Goal: Information Seeking & Learning: Compare options

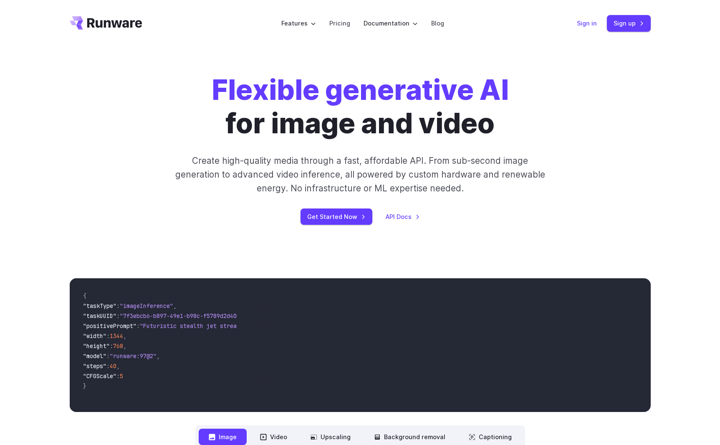
click at [593, 23] on link "Sign in" at bounding box center [587, 23] width 20 height 10
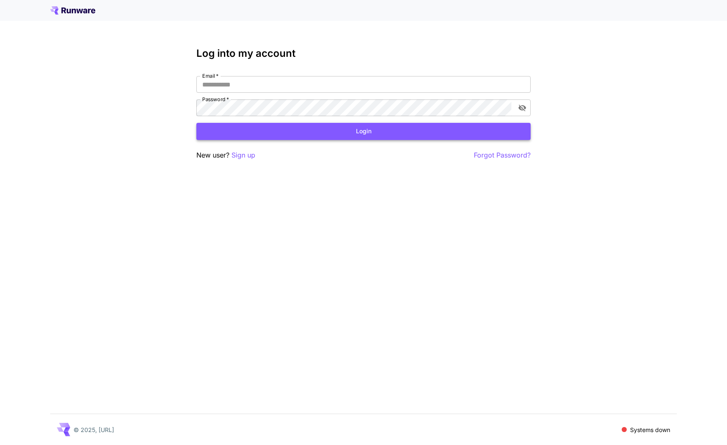
type input "**********"
click at [257, 127] on button "Login" at bounding box center [363, 131] width 334 height 17
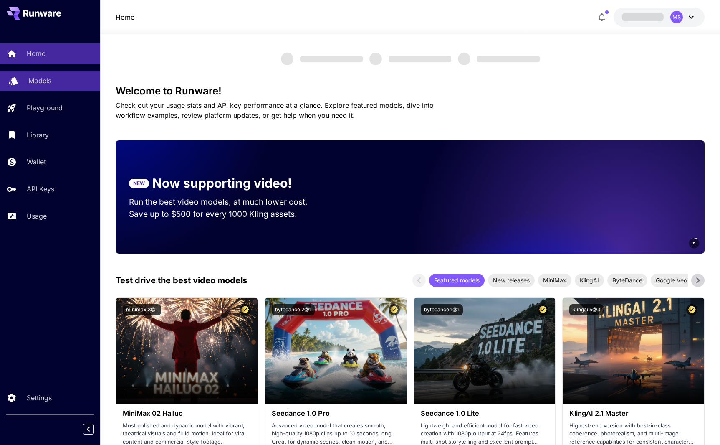
click at [43, 75] on link "Models" at bounding box center [50, 81] width 100 height 20
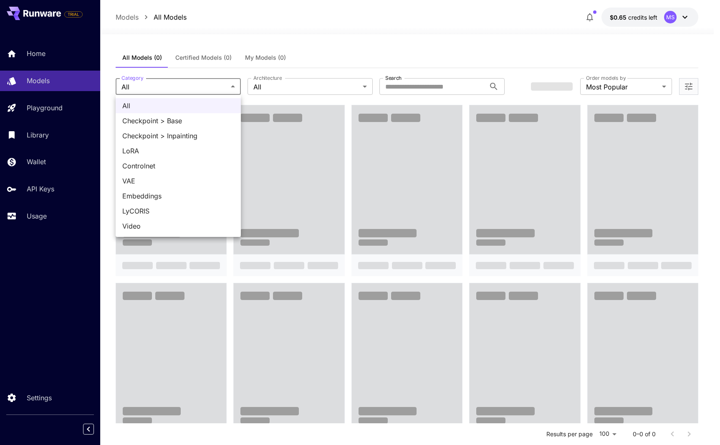
click at [215, 85] on body "**********" at bounding box center [360, 428] width 720 height 857
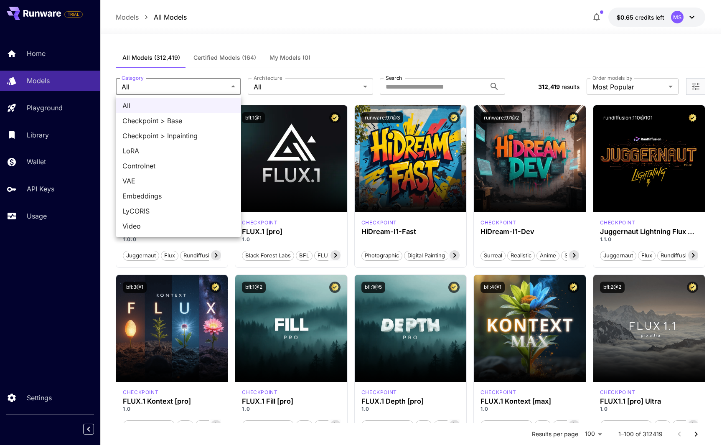
click at [185, 226] on span "Video" at bounding box center [178, 226] width 112 height 10
type input "*****"
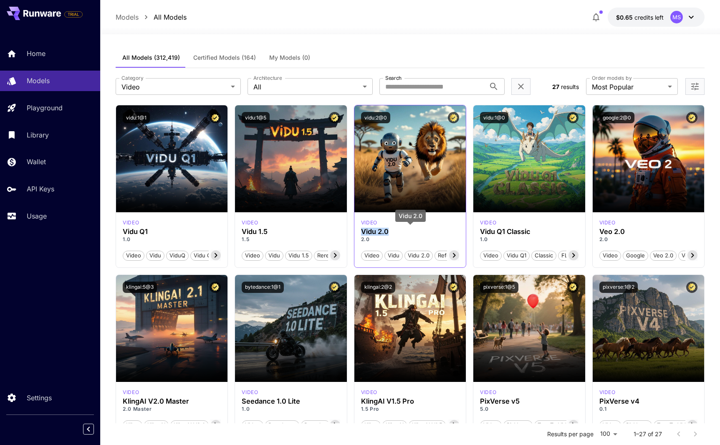
drag, startPoint x: 388, startPoint y: 231, endPoint x: 363, endPoint y: 231, distance: 25.5
click at [363, 231] on h3 "Vidu 2.0" at bounding box center [410, 232] width 98 height 8
copy h3 "Vidu 2.0"
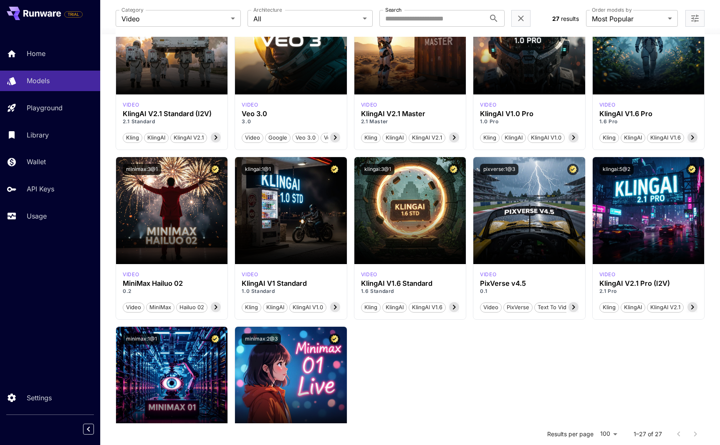
scroll to position [710, 0]
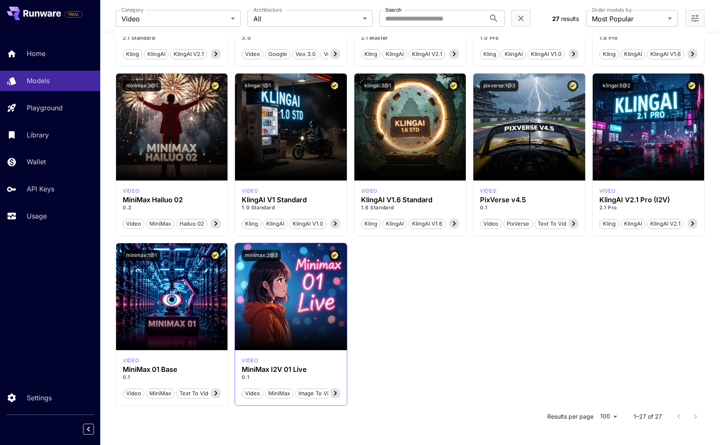
click at [250, 358] on p "video" at bounding box center [250, 361] width 16 height 8
click at [261, 388] on button "Video" at bounding box center [253, 393] width 22 height 11
click at [335, 395] on icon at bounding box center [335, 393] width 3 height 5
click at [335, 394] on icon at bounding box center [335, 393] width 3 height 5
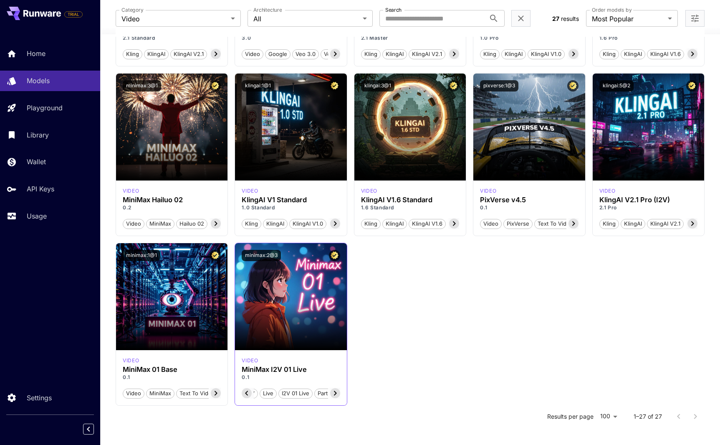
click at [335, 394] on span "Partner" at bounding box center [327, 393] width 25 height 8
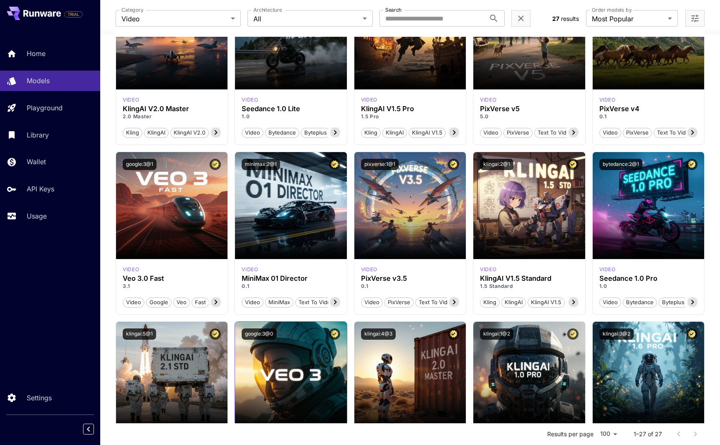
scroll to position [0, 0]
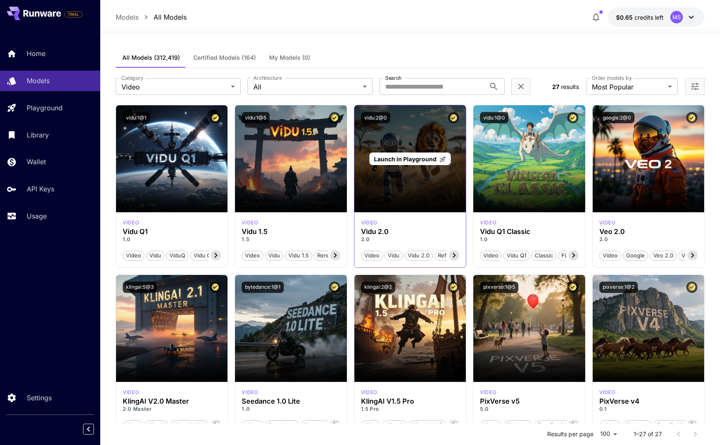
click at [390, 170] on div "Launch in Playground" at bounding box center [411, 158] width 112 height 107
click at [400, 155] on span "Launch in Playground" at bounding box center [405, 158] width 63 height 7
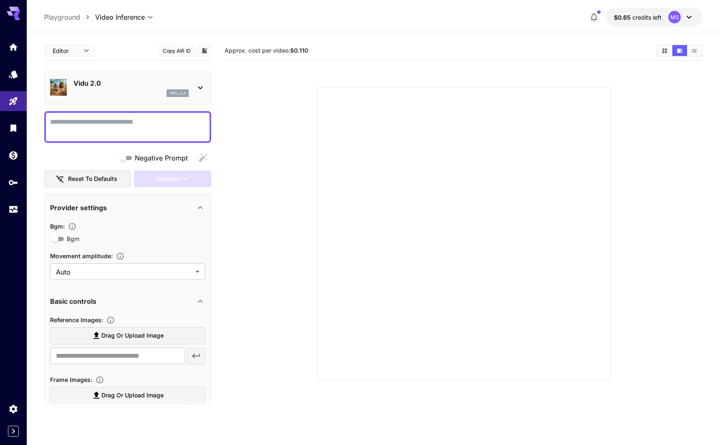
click at [143, 88] on p "Vidu 2.0" at bounding box center [131, 83] width 115 height 10
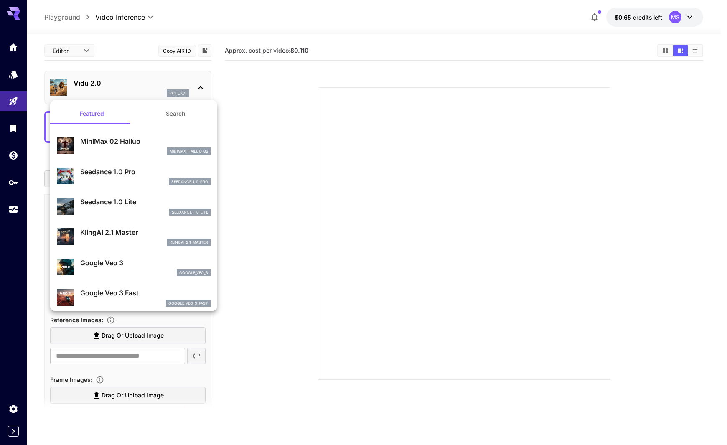
click at [146, 88] on div at bounding box center [363, 222] width 727 height 445
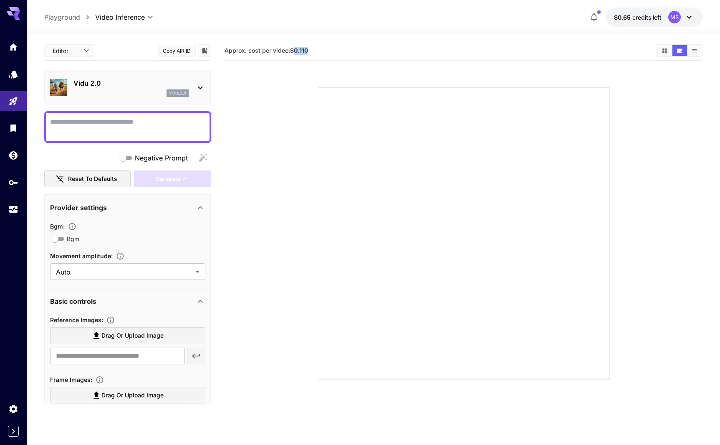
drag, startPoint x: 294, startPoint y: 53, endPoint x: 313, endPoint y: 53, distance: 18.8
click at [313, 53] on section "Approx. cost per video: $0.110" at bounding box center [438, 51] width 426 height 8
click at [307, 52] on b "$0.110" at bounding box center [299, 50] width 18 height 7
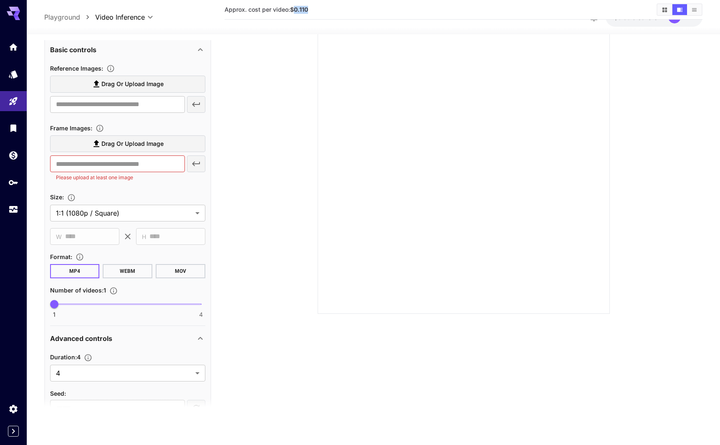
scroll to position [306, 0]
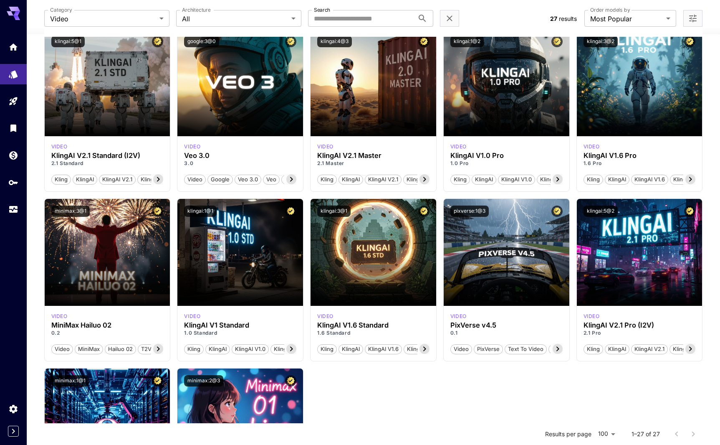
scroll to position [729, 0]
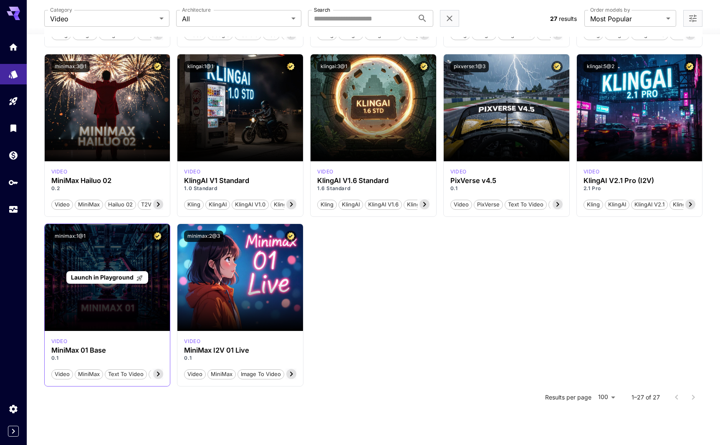
click at [122, 275] on span "Launch in Playground" at bounding box center [102, 277] width 63 height 7
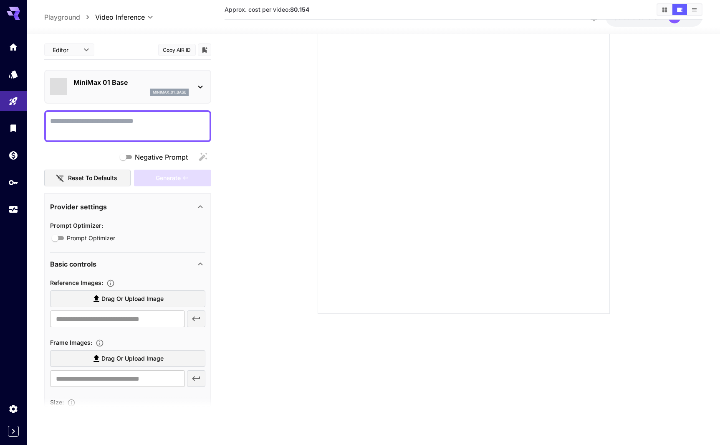
scroll to position [66, 0]
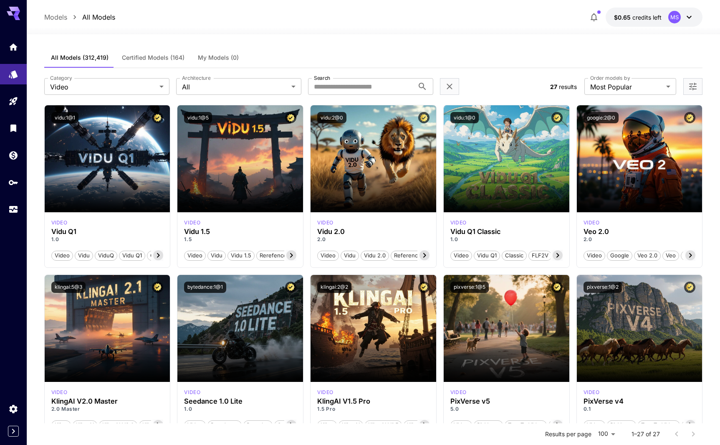
click at [700, 81] on div at bounding box center [693, 86] width 19 height 17
click at [695, 87] on icon "Open more filters" at bounding box center [693, 86] width 10 height 10
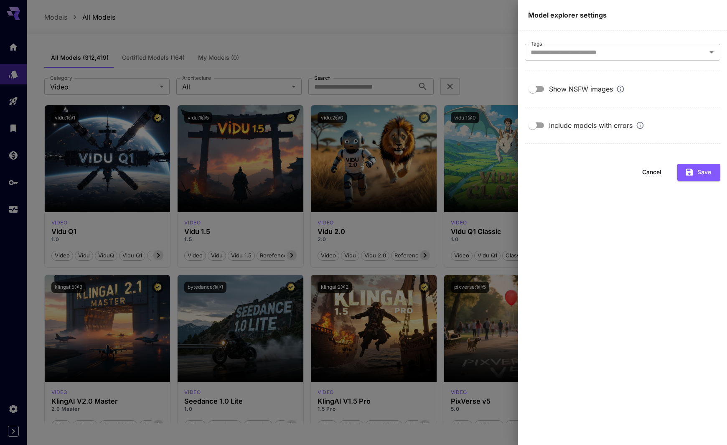
click at [481, 56] on div at bounding box center [363, 222] width 727 height 445
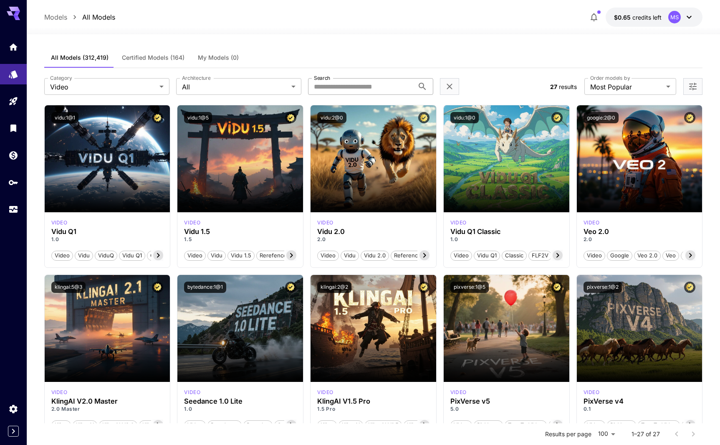
click at [385, 81] on input "Search" at bounding box center [361, 86] width 106 height 17
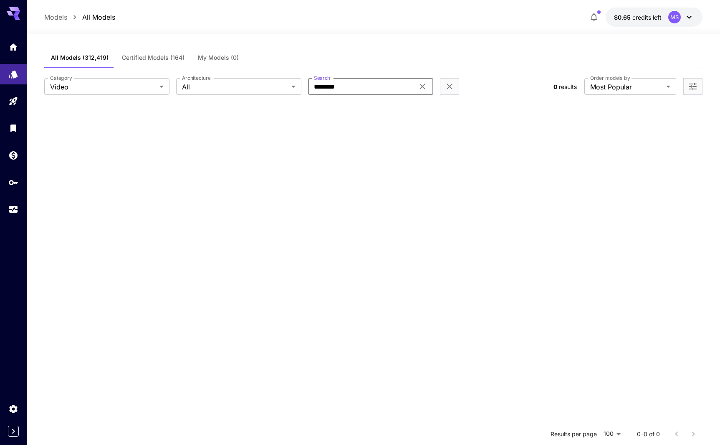
type input "*********"
click at [150, 56] on span "Certified Models (164)" at bounding box center [153, 58] width 63 height 8
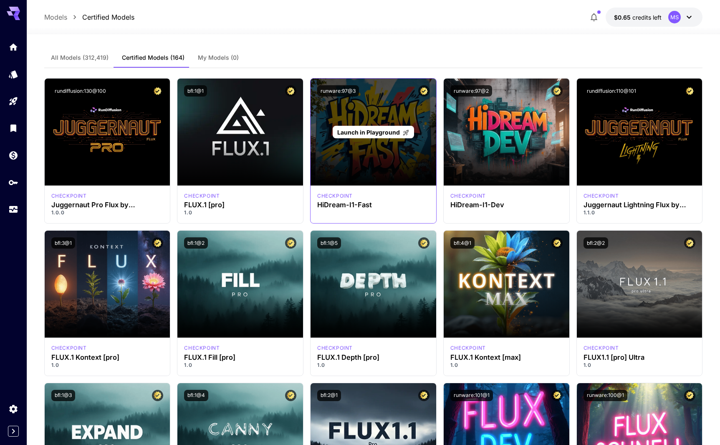
click at [383, 130] on span "Launch in Playground" at bounding box center [368, 132] width 63 height 7
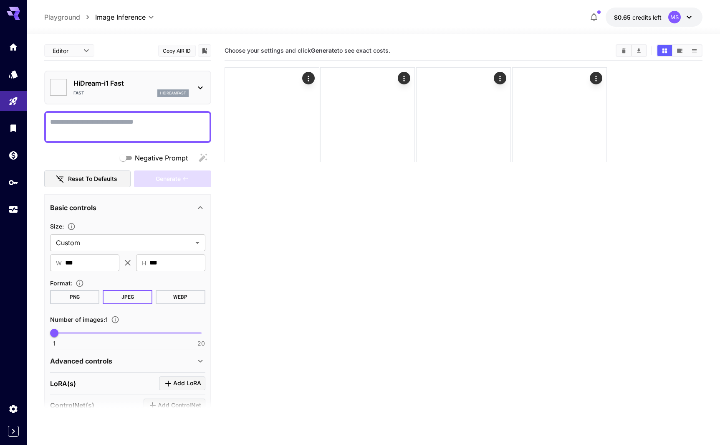
type input "*******"
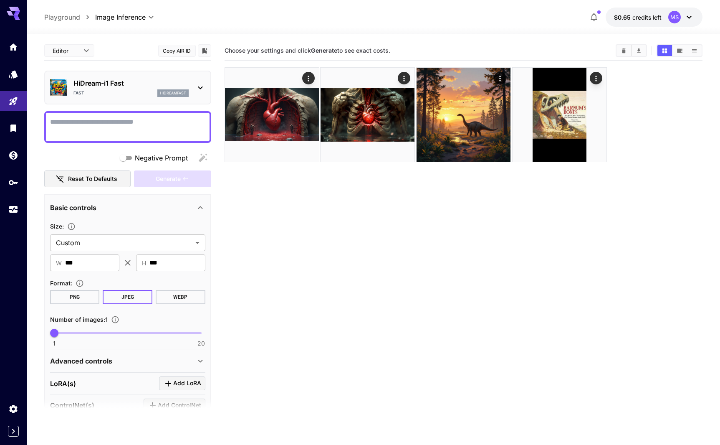
drag, startPoint x: 210, startPoint y: 73, endPoint x: 197, endPoint y: 62, distance: 16.6
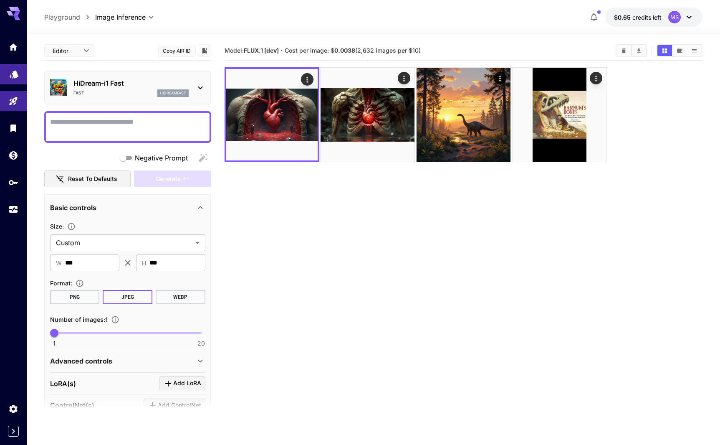
click at [17, 80] on link at bounding box center [13, 74] width 27 height 20
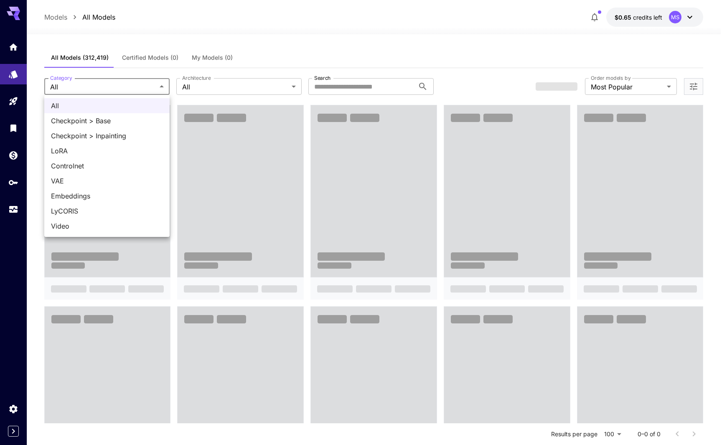
click at [91, 224] on span "Video" at bounding box center [107, 226] width 112 height 10
type input "*****"
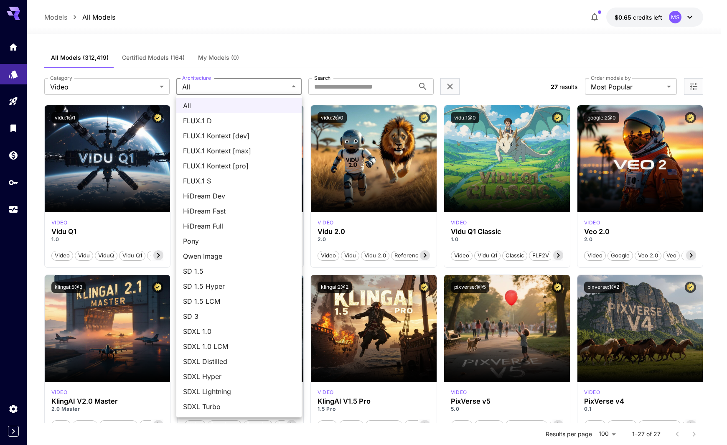
click at [226, 84] on div at bounding box center [363, 222] width 727 height 445
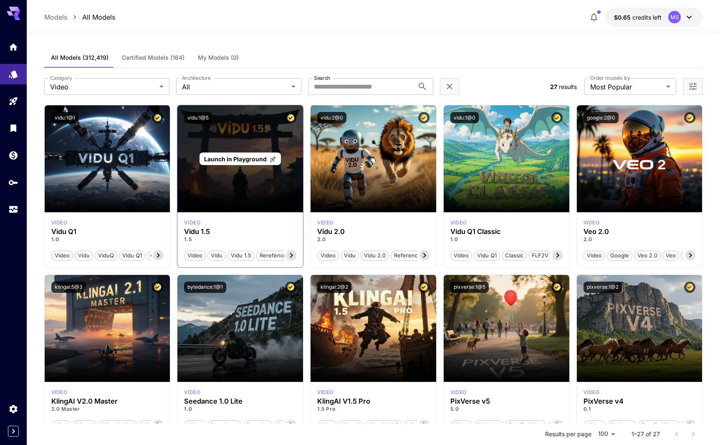
click at [238, 160] on span "Launch in Playground" at bounding box center [235, 158] width 63 height 7
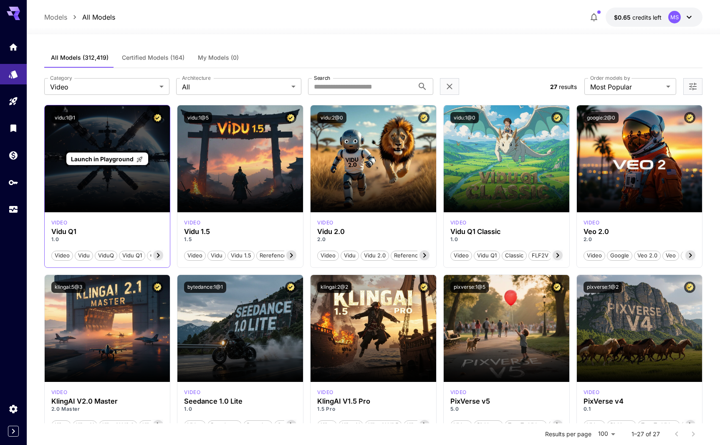
click at [108, 158] on span "Launch in Playground" at bounding box center [102, 158] width 63 height 7
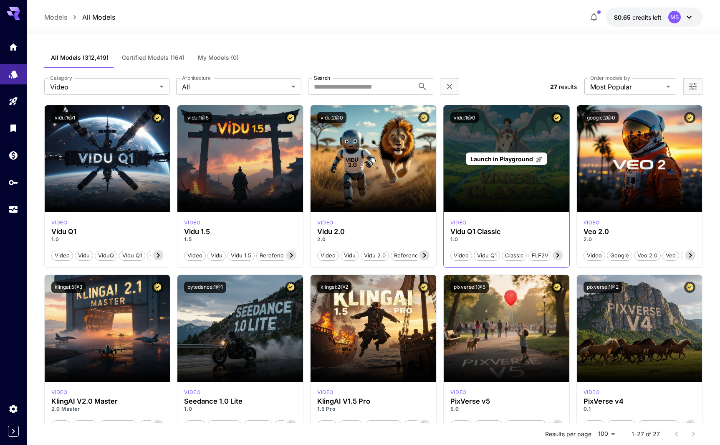
click at [510, 155] on p "Launch in Playground" at bounding box center [507, 159] width 72 height 9
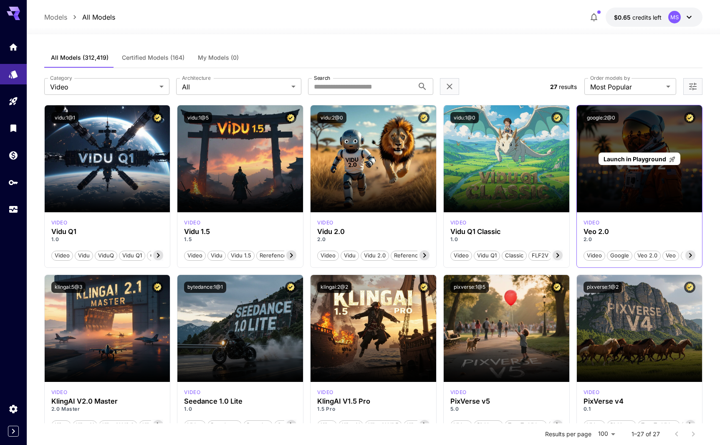
click at [646, 161] on span "Launch in Playground" at bounding box center [635, 158] width 63 height 7
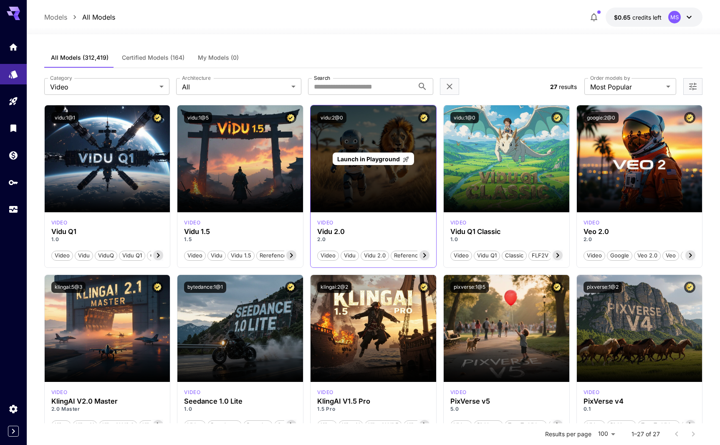
click at [368, 161] on span "Launch in Playground" at bounding box center [368, 158] width 63 height 7
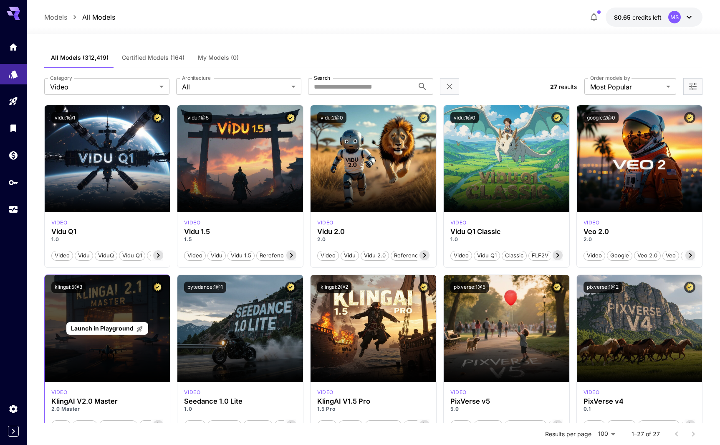
click at [115, 331] on span "Launch in Playground" at bounding box center [102, 328] width 63 height 7
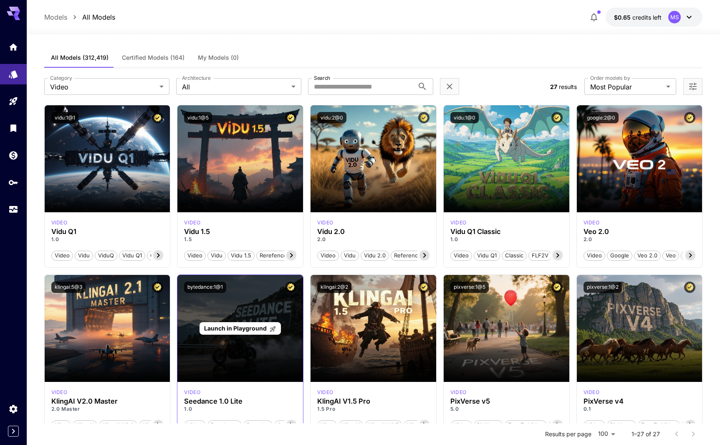
click at [243, 330] on span "Launch in Playground" at bounding box center [235, 328] width 63 height 7
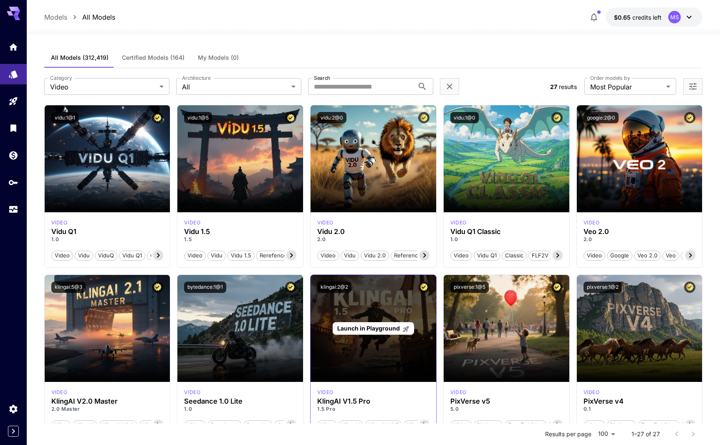
scroll to position [167, 0]
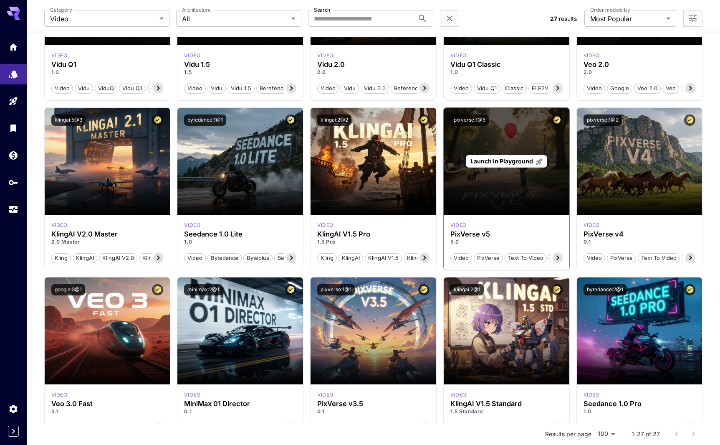
click at [483, 165] on p "Launch in Playground" at bounding box center [507, 161] width 72 height 9
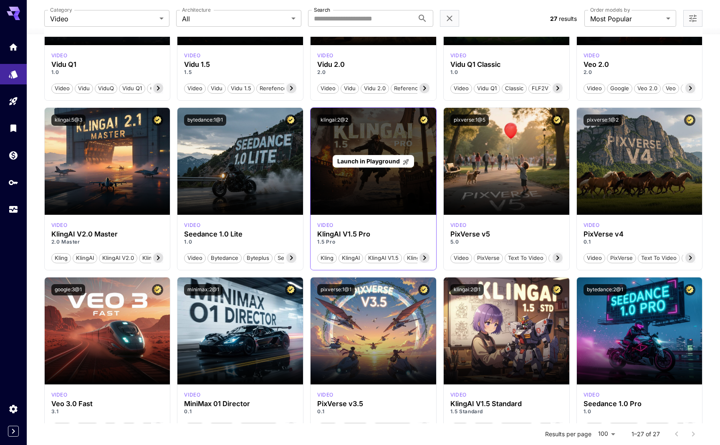
click at [393, 166] on div "Launch in Playground" at bounding box center [373, 161] width 81 height 13
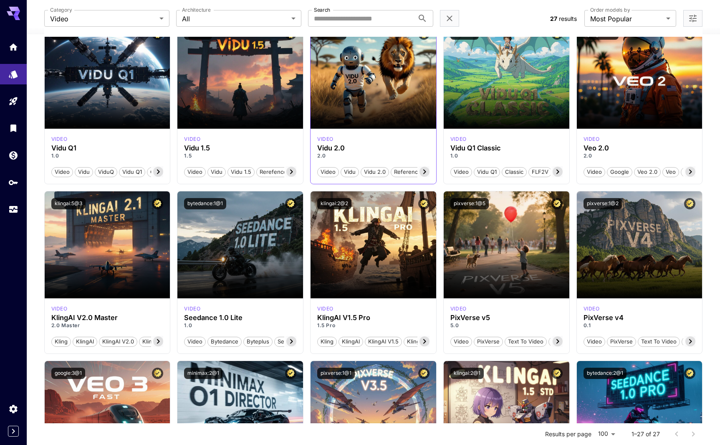
scroll to position [0, 0]
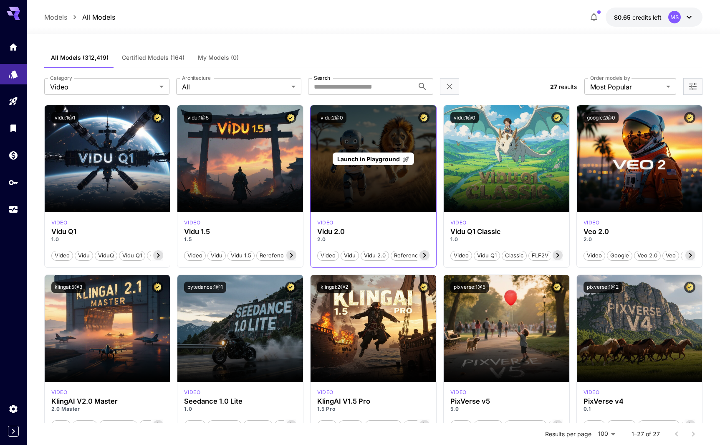
drag, startPoint x: 385, startPoint y: 179, endPoint x: 392, endPoint y: 158, distance: 22.1
click at [392, 158] on span "Launch in Playground" at bounding box center [368, 158] width 63 height 7
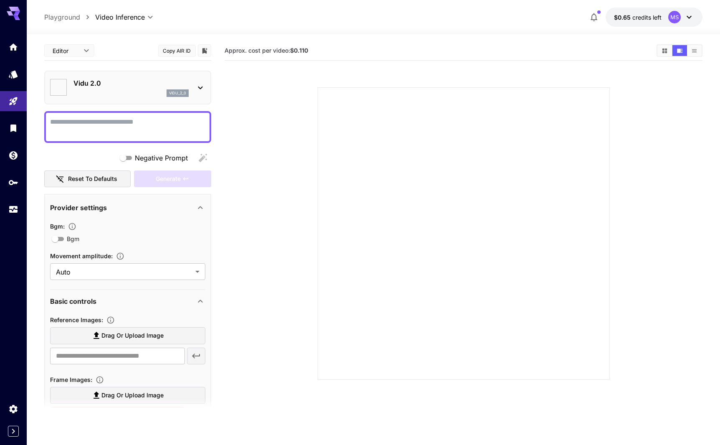
type input "**********"
type input "****"
click at [205, 86] on icon at bounding box center [200, 88] width 10 height 10
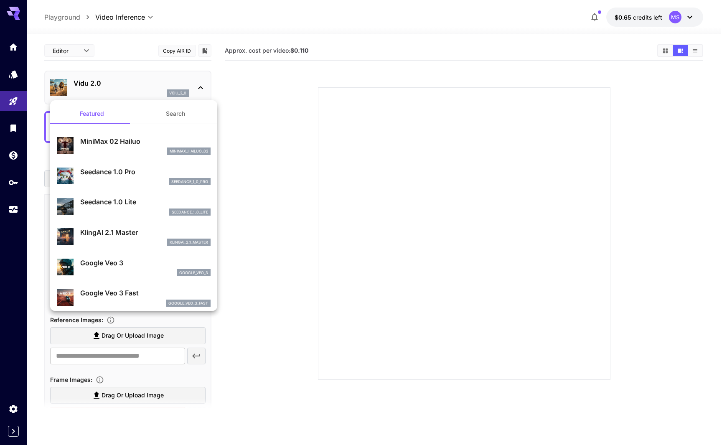
click at [202, 86] on div at bounding box center [363, 222] width 727 height 445
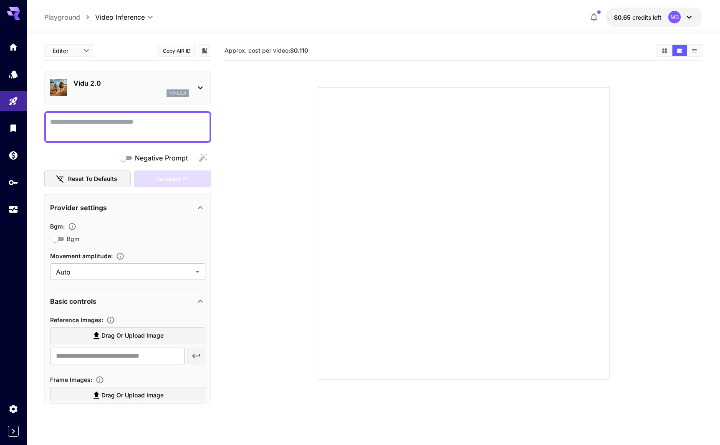
click at [239, 63] on section "Approx. cost per video: $0.110" at bounding box center [464, 263] width 479 height 445
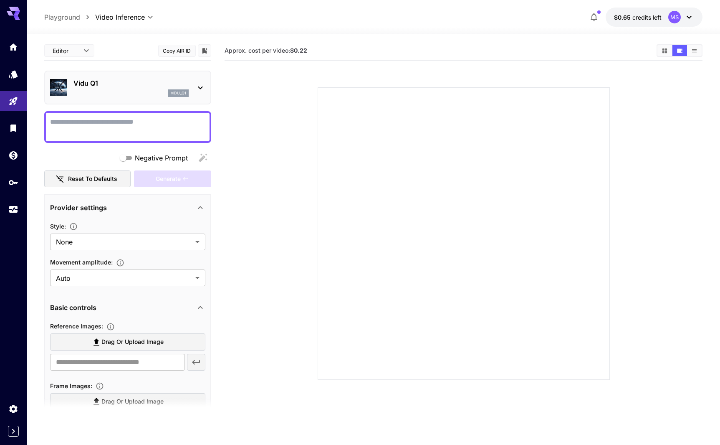
type input "**********"
type input "****"
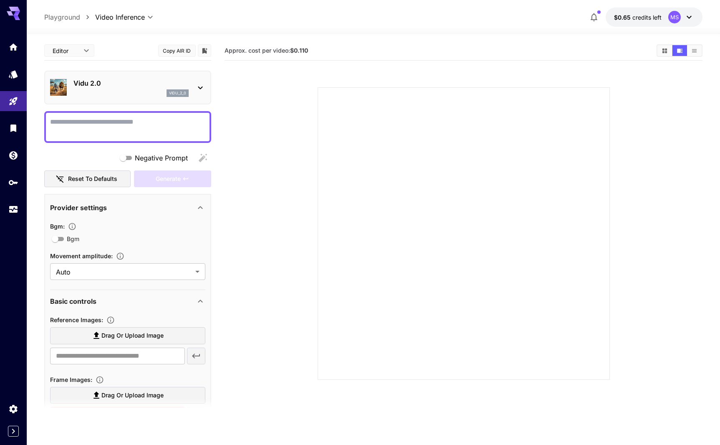
type input "**********"
type input "****"
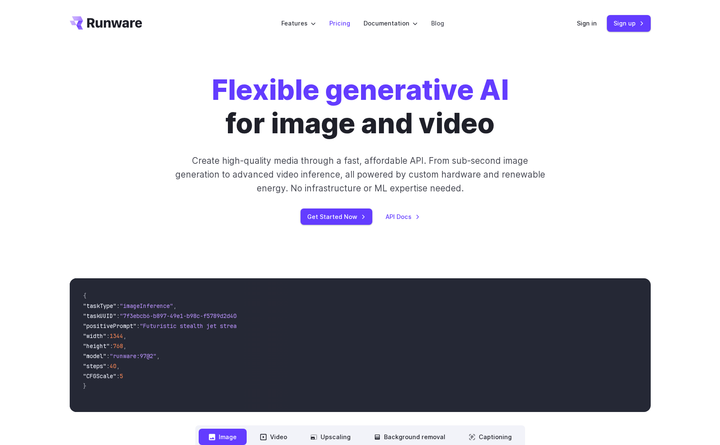
click at [334, 24] on link "Pricing" at bounding box center [340, 23] width 21 height 10
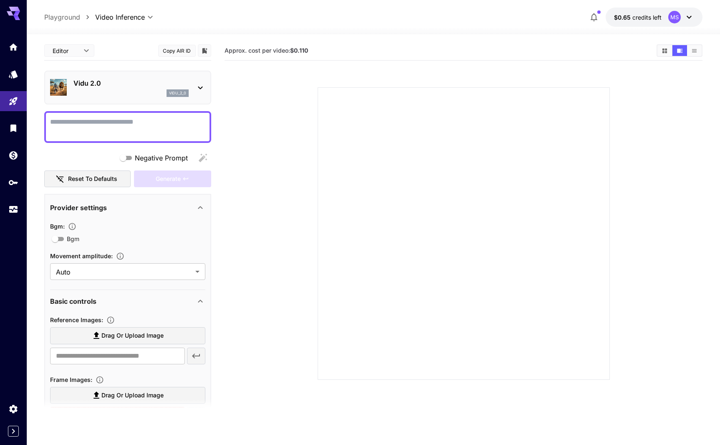
type input "**********"
type input "****"
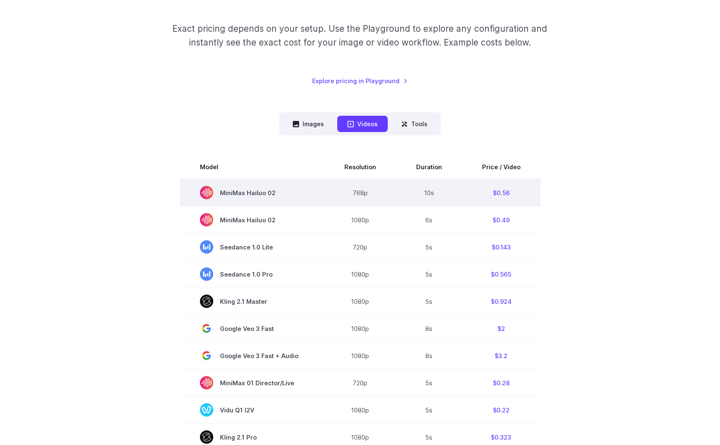
scroll to position [167, 0]
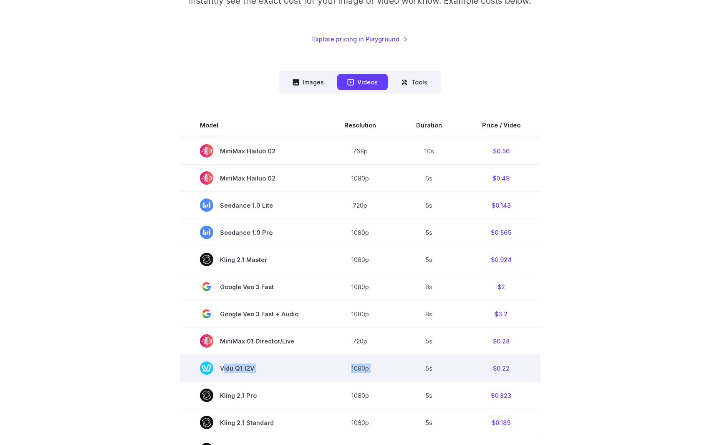
drag, startPoint x: 318, startPoint y: 367, endPoint x: 420, endPoint y: 370, distance: 102.4
click at [420, 370] on tr "Vidu Q1 I2V 1080p 5s $0.22" at bounding box center [360, 368] width 361 height 27
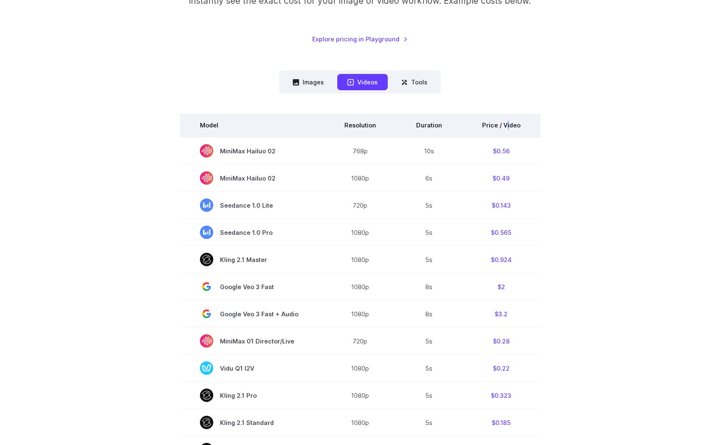
click at [507, 122] on th "Price / Video" at bounding box center [501, 125] width 79 height 23
click at [506, 122] on th "Price / Video" at bounding box center [501, 125] width 79 height 23
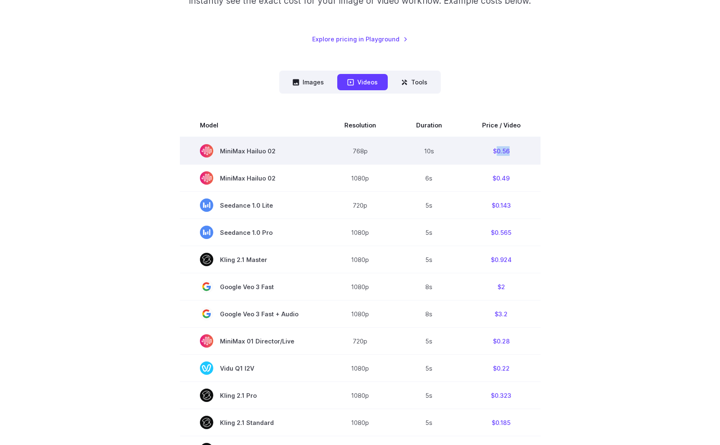
drag, startPoint x: 516, startPoint y: 150, endPoint x: 490, endPoint y: 155, distance: 26.3
click at [491, 155] on td "$0.56" at bounding box center [501, 151] width 79 height 28
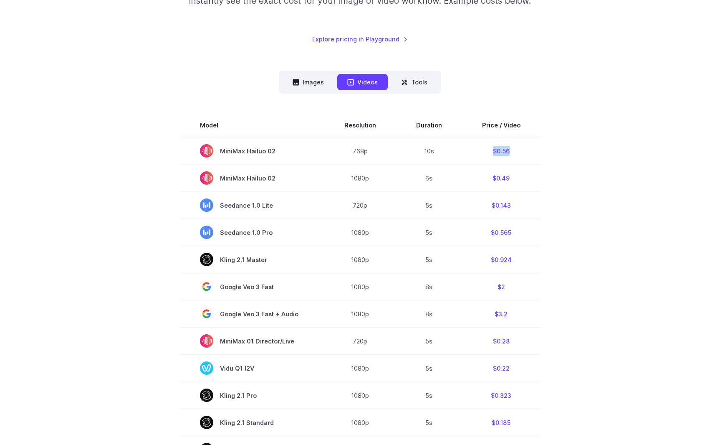
scroll to position [209, 0]
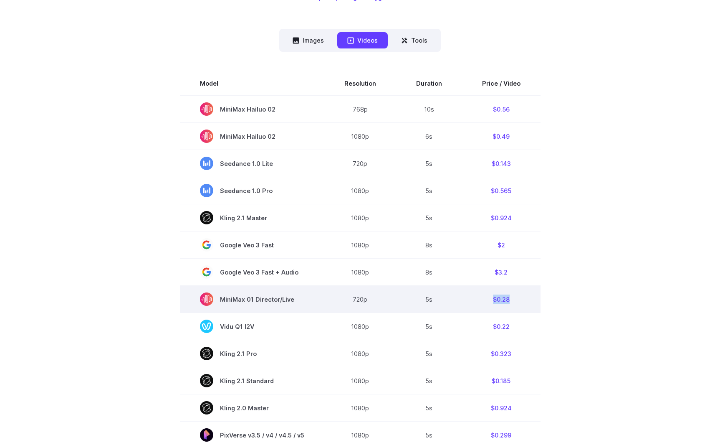
drag, startPoint x: 511, startPoint y: 303, endPoint x: 488, endPoint y: 304, distance: 23.0
click at [484, 304] on td "$0.28" at bounding box center [501, 299] width 79 height 27
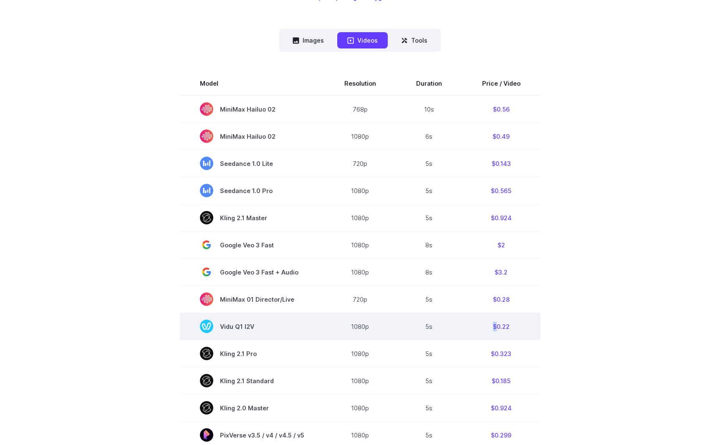
click at [489, 328] on td "$0.22" at bounding box center [501, 326] width 79 height 27
drag, startPoint x: 492, startPoint y: 330, endPoint x: 495, endPoint y: 326, distance: 4.7
click at [469, 327] on td "$0.22" at bounding box center [501, 326] width 79 height 27
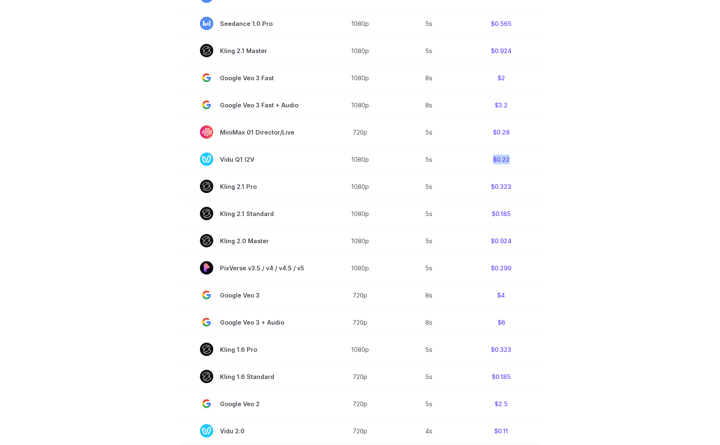
scroll to position [418, 0]
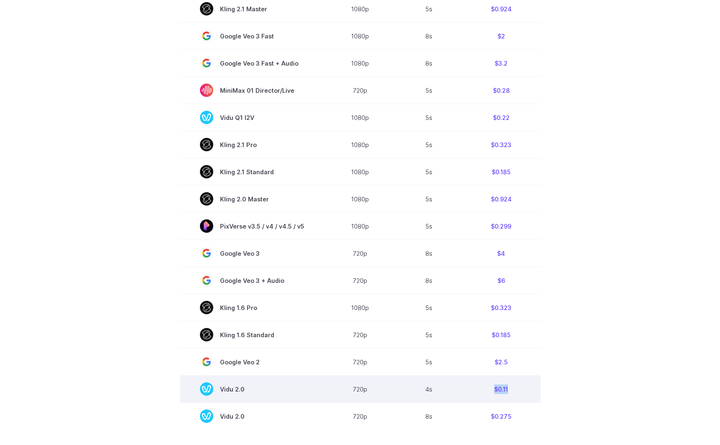
click at [469, 388] on td "$0.11" at bounding box center [501, 388] width 79 height 27
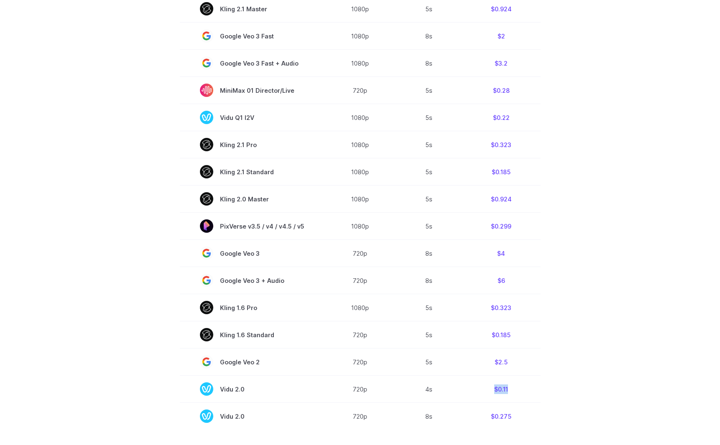
scroll to position [501, 0]
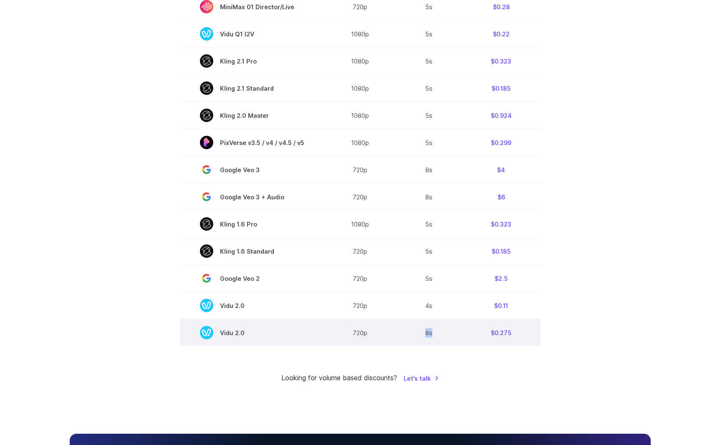
drag, startPoint x: 418, startPoint y: 327, endPoint x: 434, endPoint y: 330, distance: 16.1
click at [434, 330] on td "8s" at bounding box center [429, 332] width 66 height 27
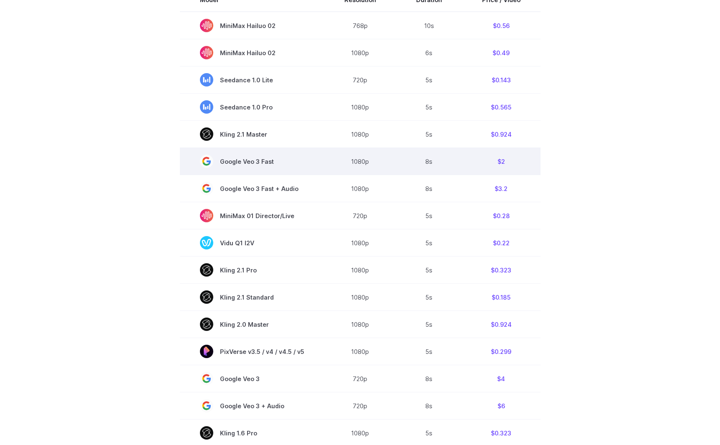
scroll to position [459, 0]
